Goal: Find specific page/section: Find specific page/section

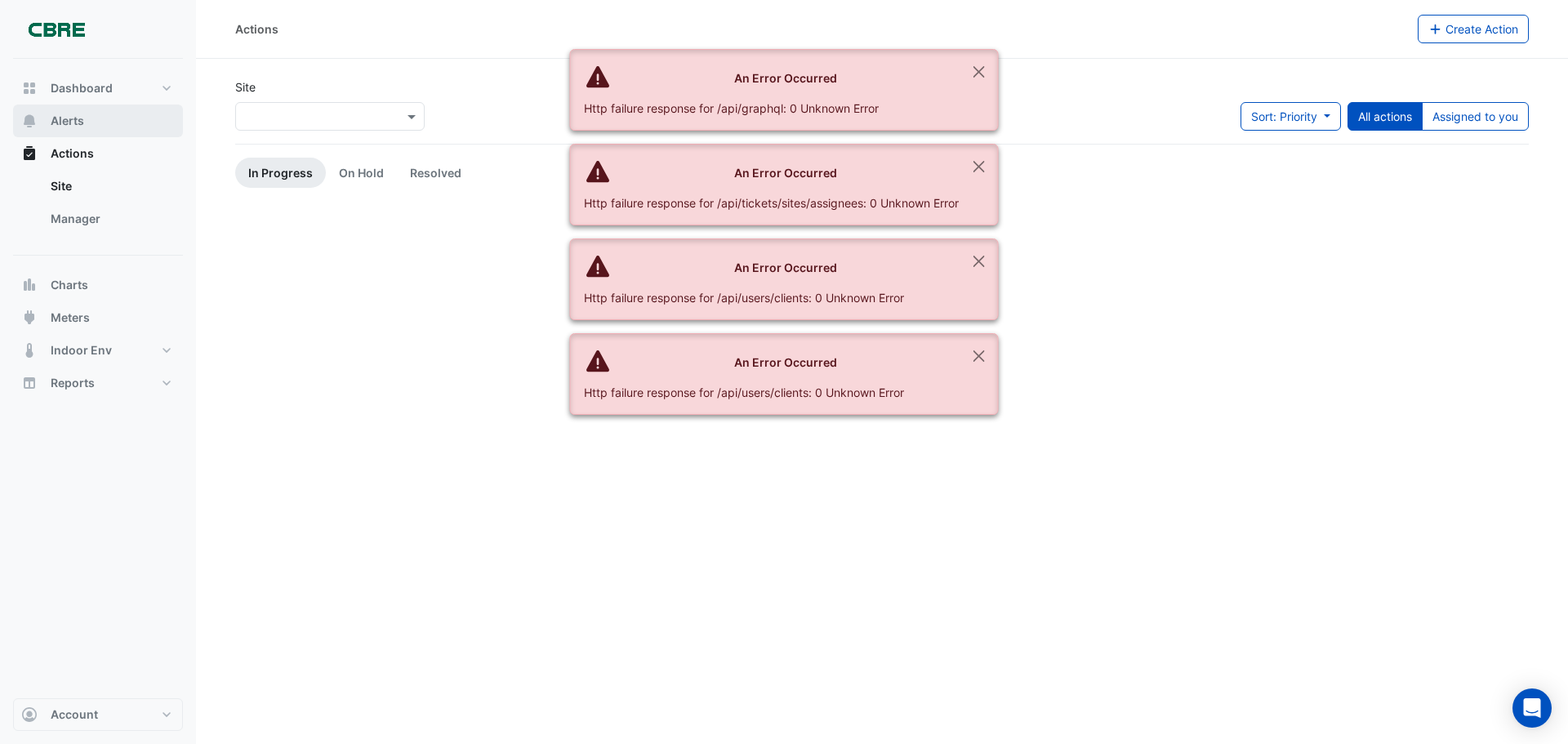
click at [90, 121] on button "Alerts" at bounding box center [98, 121] width 170 height 32
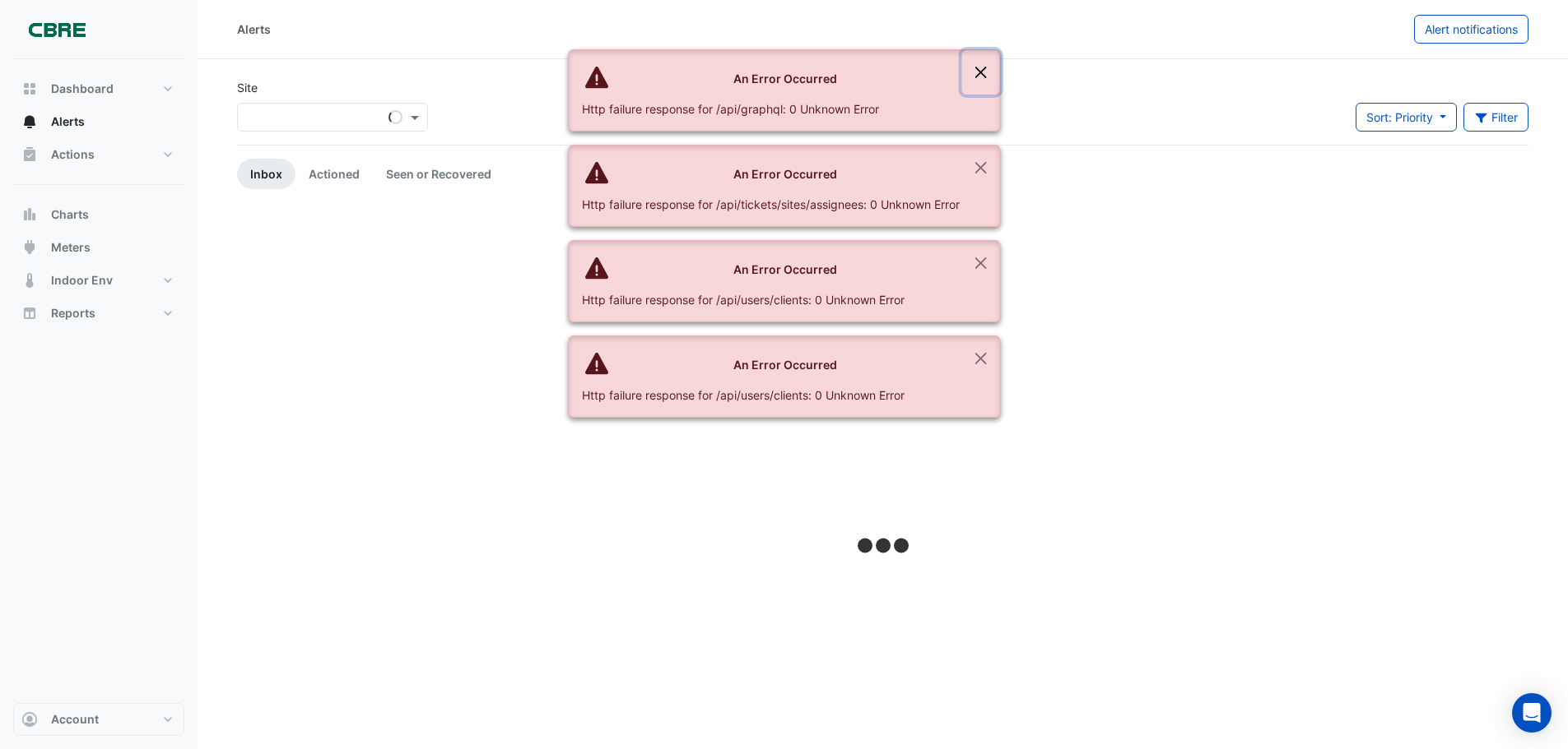
click at [981, 76] on button "Close" at bounding box center [980, 72] width 38 height 44
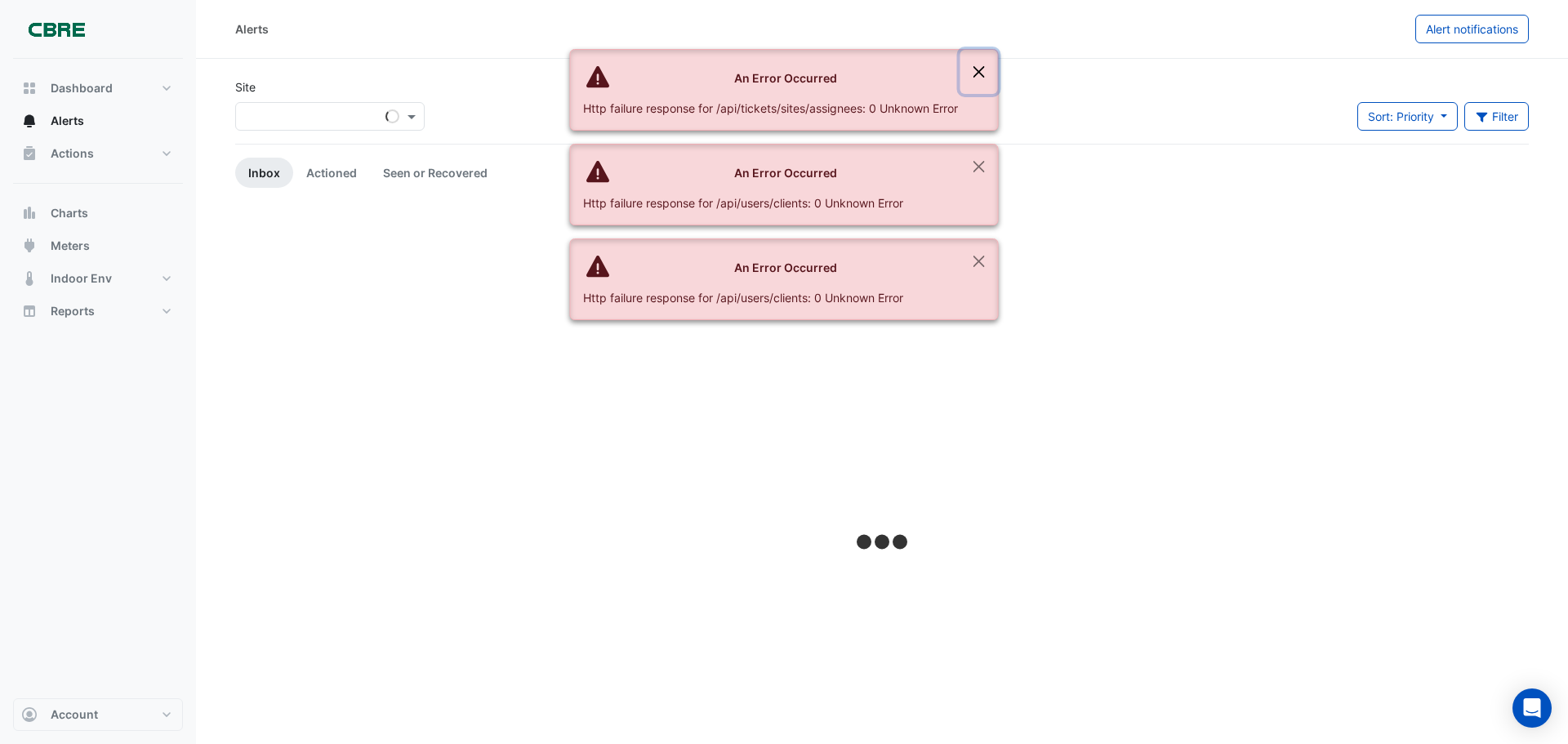
click at [977, 67] on button "Close" at bounding box center [979, 71] width 38 height 44
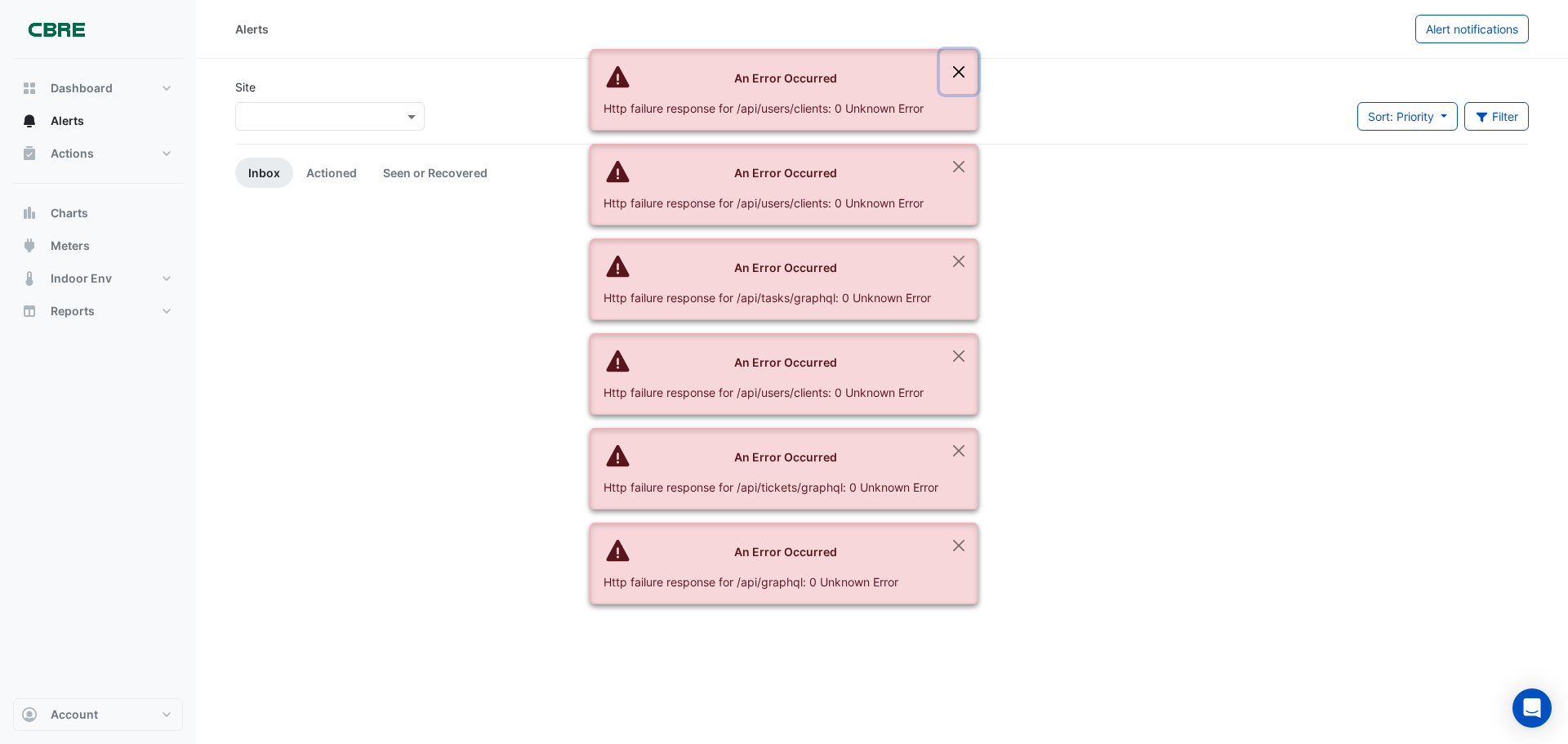
click at [964, 73] on button "Close" at bounding box center [959, 71] width 38 height 44
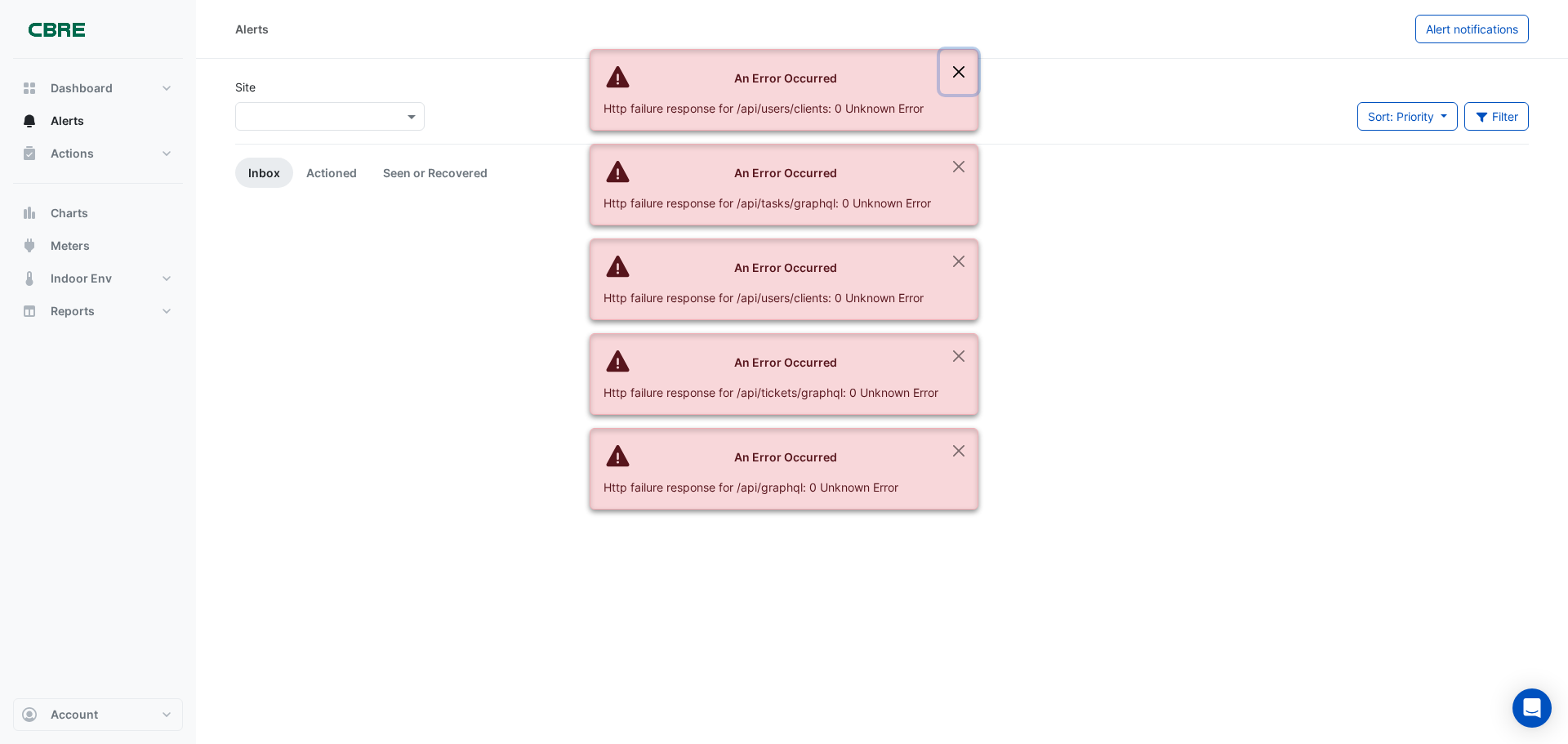
click at [963, 75] on button "Close" at bounding box center [959, 71] width 38 height 44
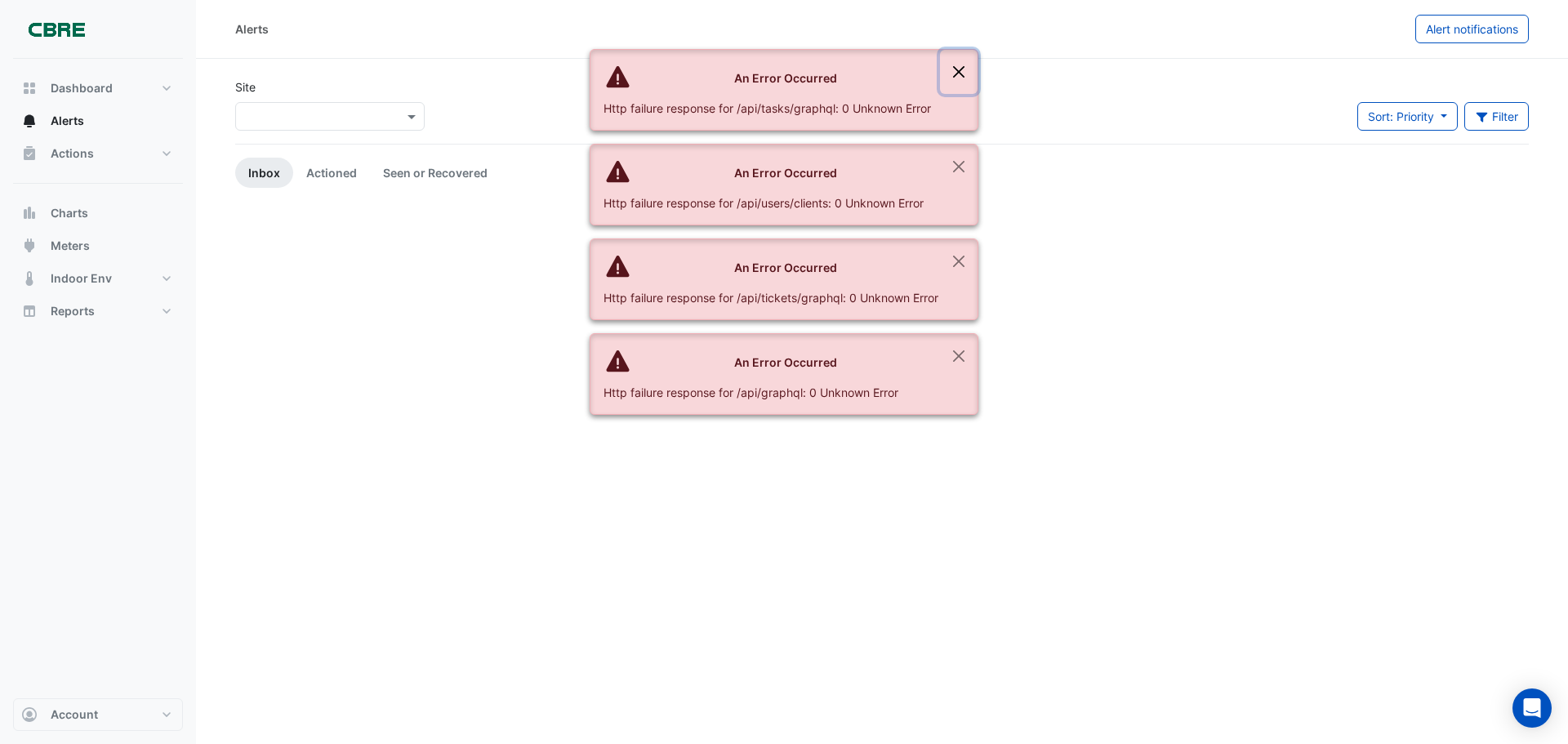
click at [963, 75] on button "Close" at bounding box center [959, 71] width 38 height 44
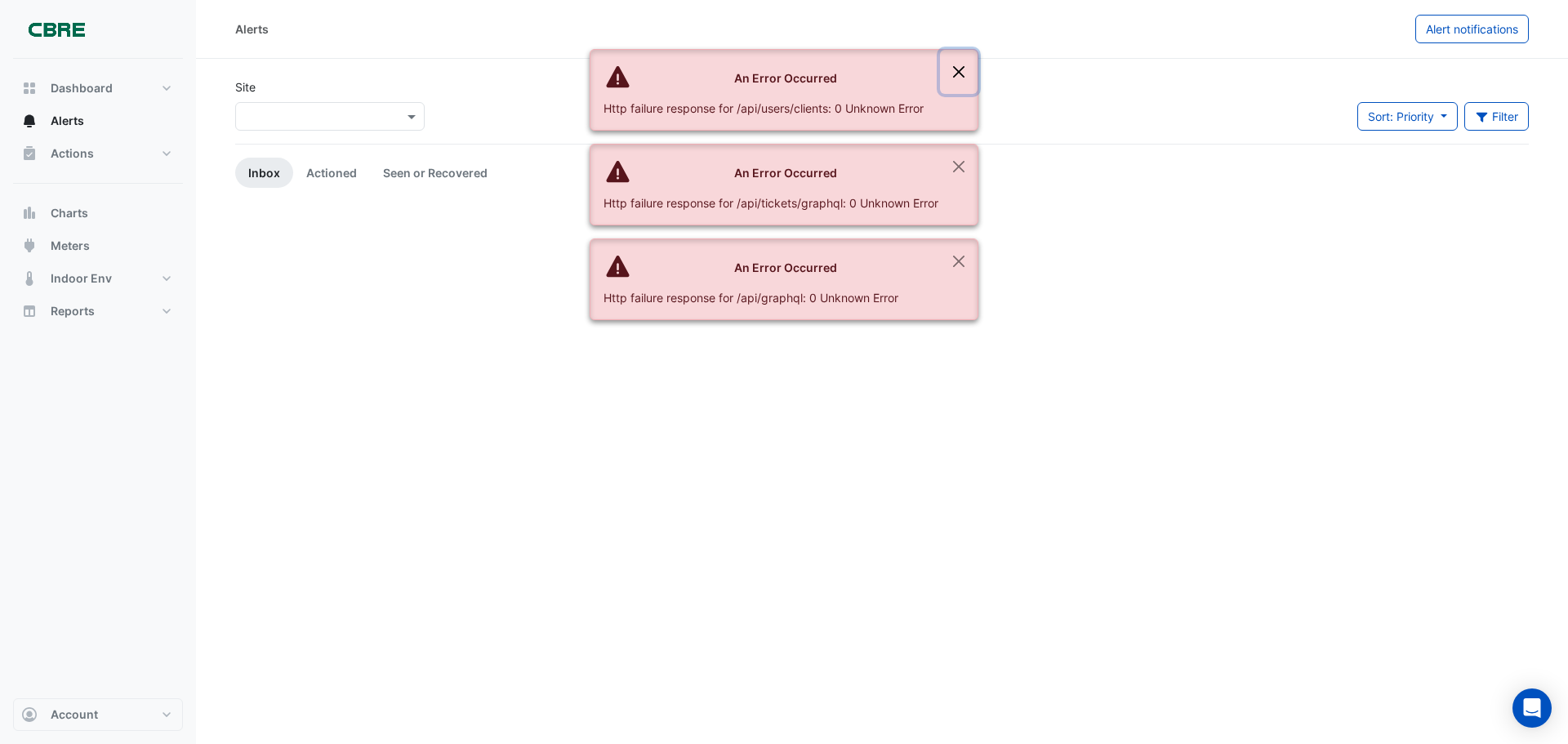
click at [963, 75] on button "Close" at bounding box center [959, 71] width 38 height 44
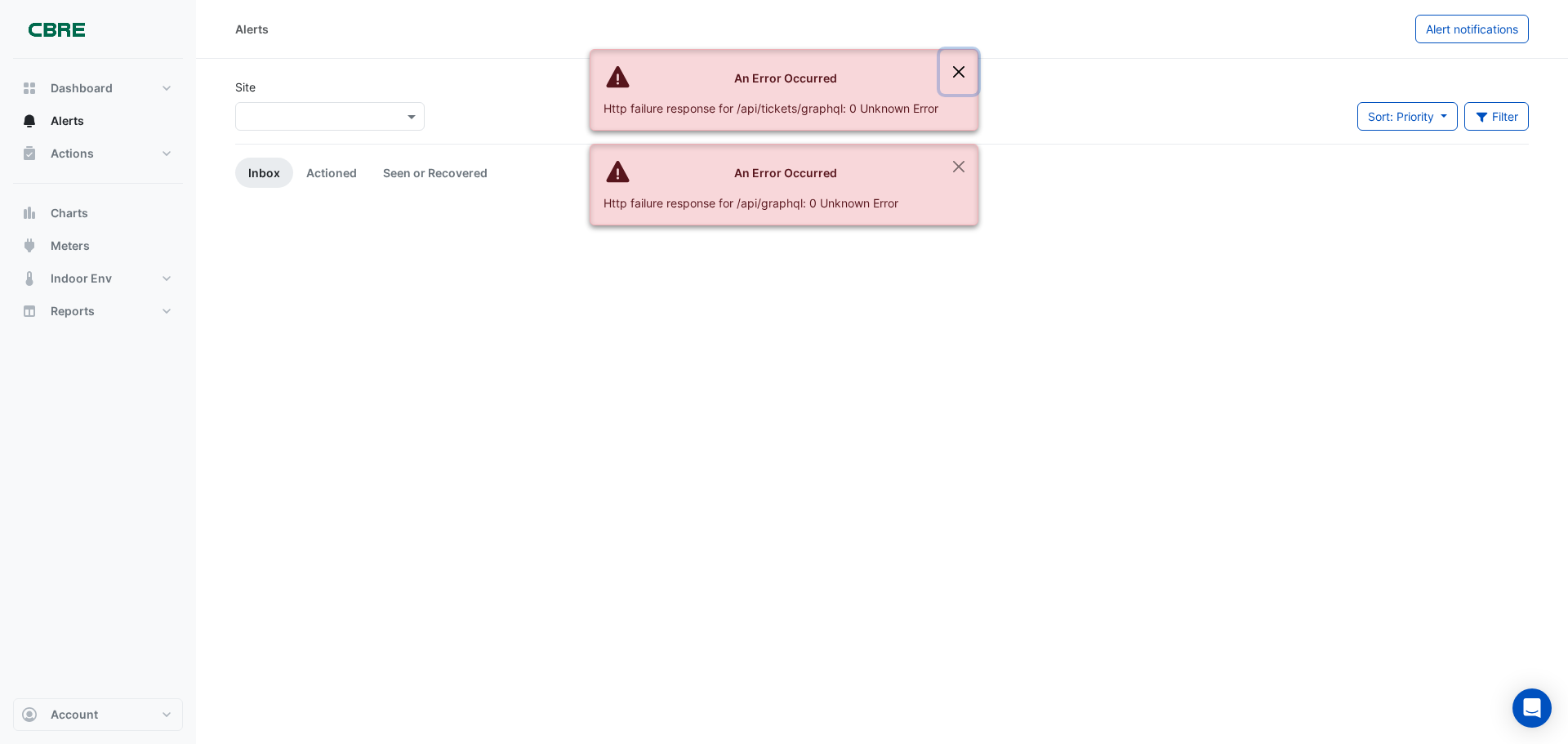
click at [963, 75] on button "Close" at bounding box center [959, 71] width 38 height 44
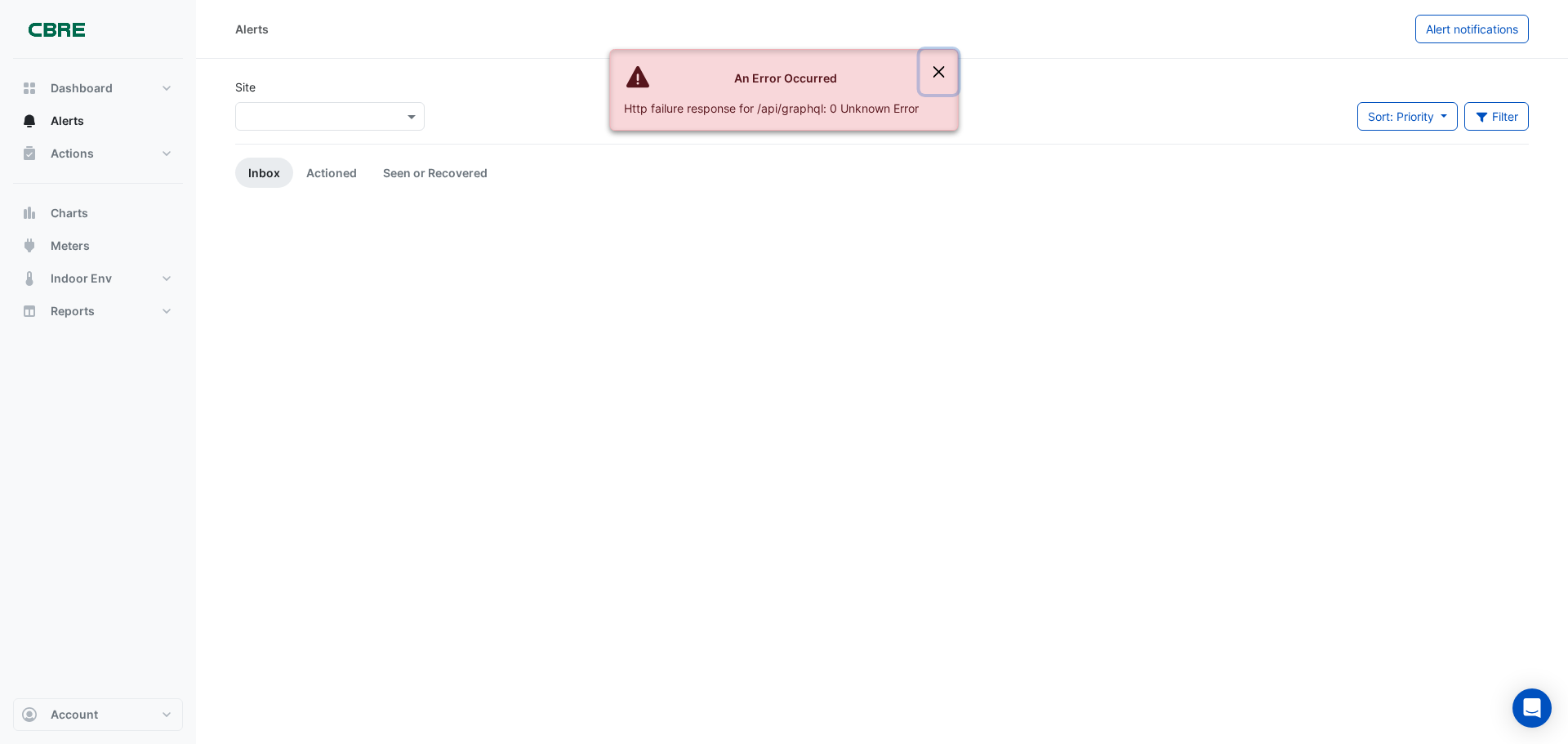
click at [934, 73] on button "Close" at bounding box center [939, 71] width 38 height 44
